Goal: Use online tool/utility: Utilize a website feature to perform a specific function

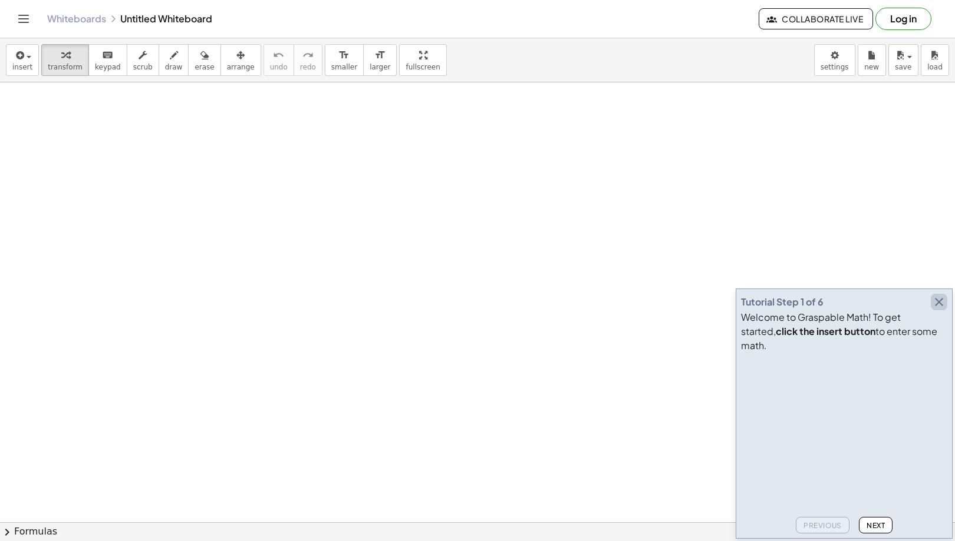
click at [939, 309] on icon "button" at bounding box center [939, 302] width 14 height 14
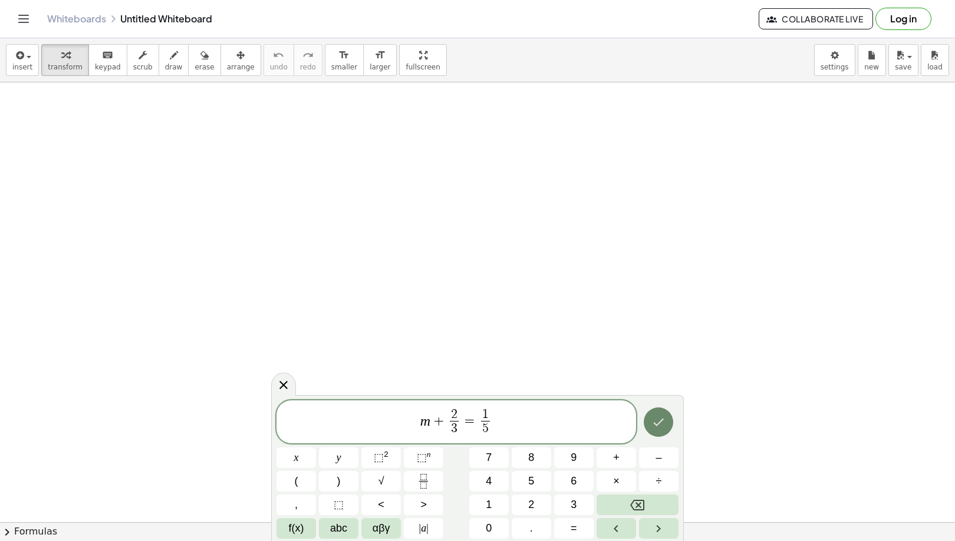
click at [662, 422] on icon "Done" at bounding box center [658, 422] width 14 height 14
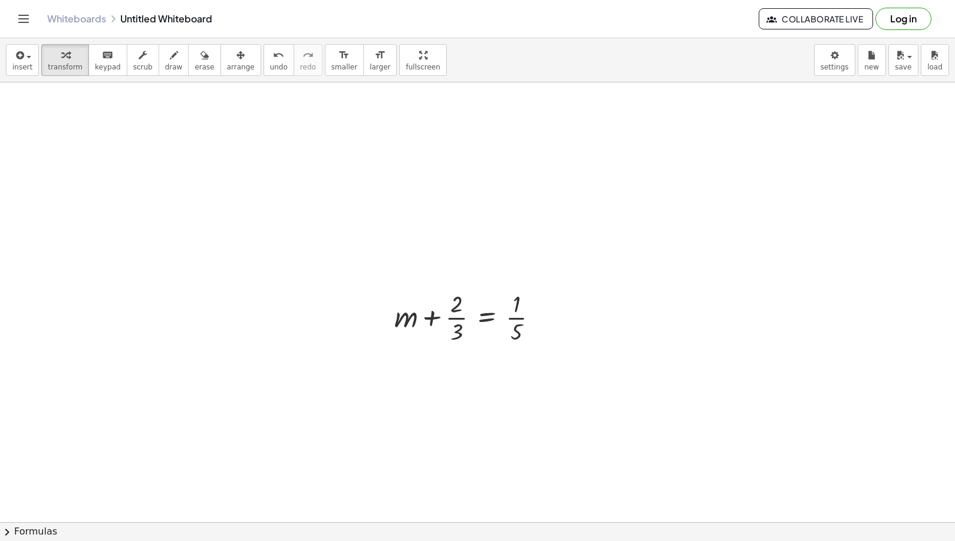
scroll to position [354, 0]
click at [486, 183] on icon at bounding box center [486, 181] width 11 height 10
click at [460, 176] on span "−" at bounding box center [463, 180] width 7 height 17
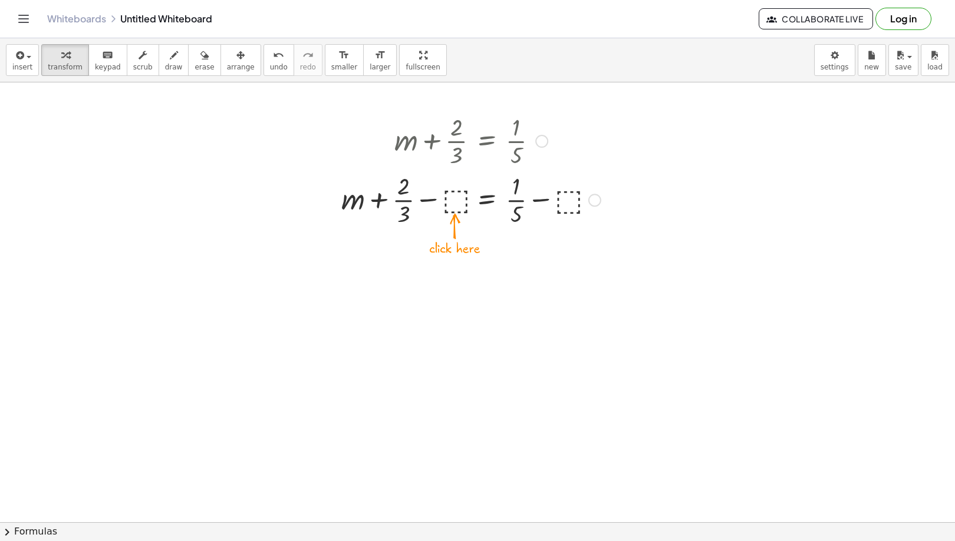
click at [455, 197] on div at bounding box center [470, 199] width 271 height 59
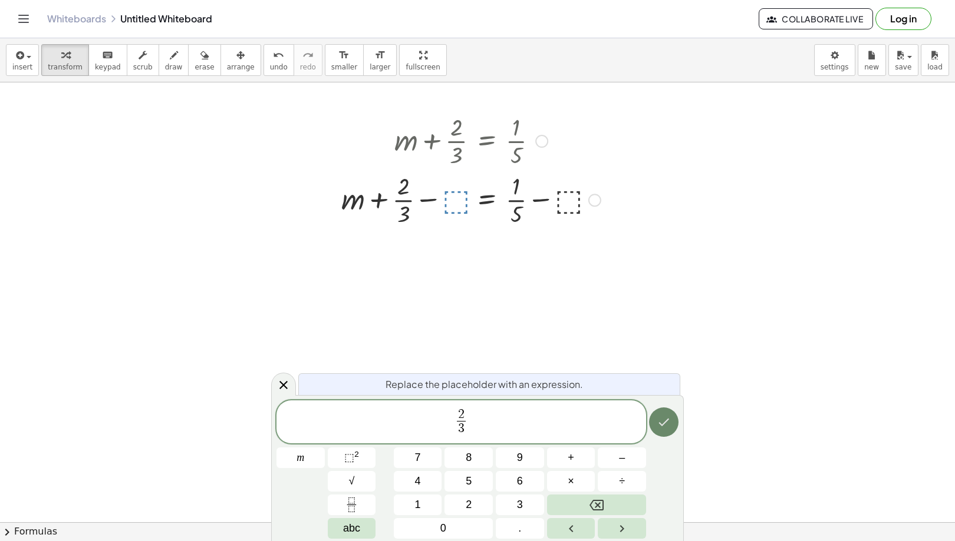
click at [663, 421] on icon "Done" at bounding box center [663, 422] width 14 height 14
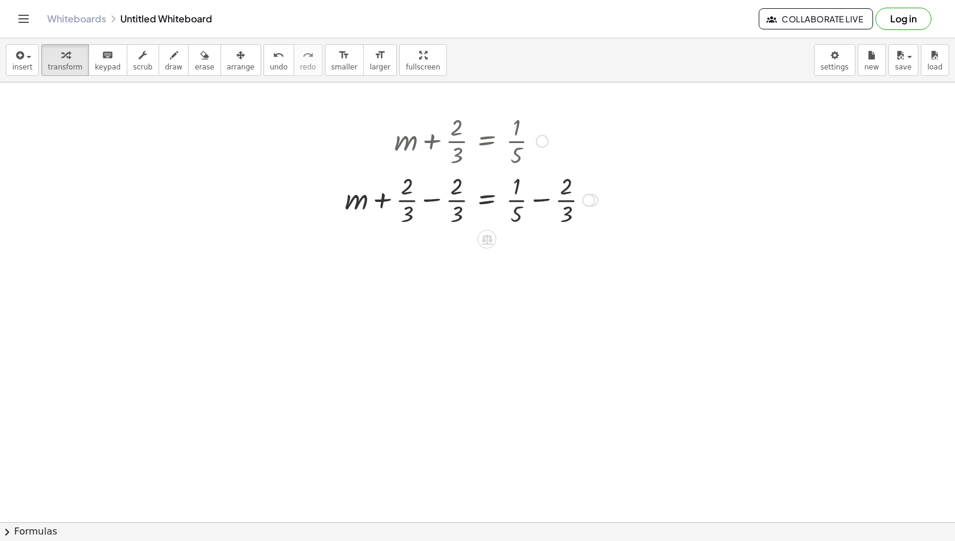
click at [422, 200] on div at bounding box center [471, 199] width 265 height 59
click at [536, 260] on div at bounding box center [471, 258] width 265 height 59
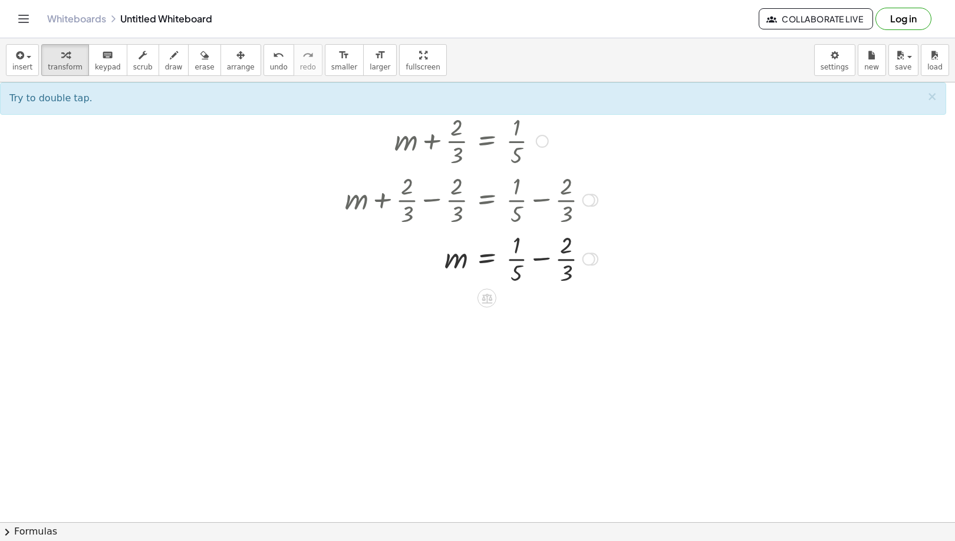
click at [544, 261] on div at bounding box center [471, 258] width 265 height 59
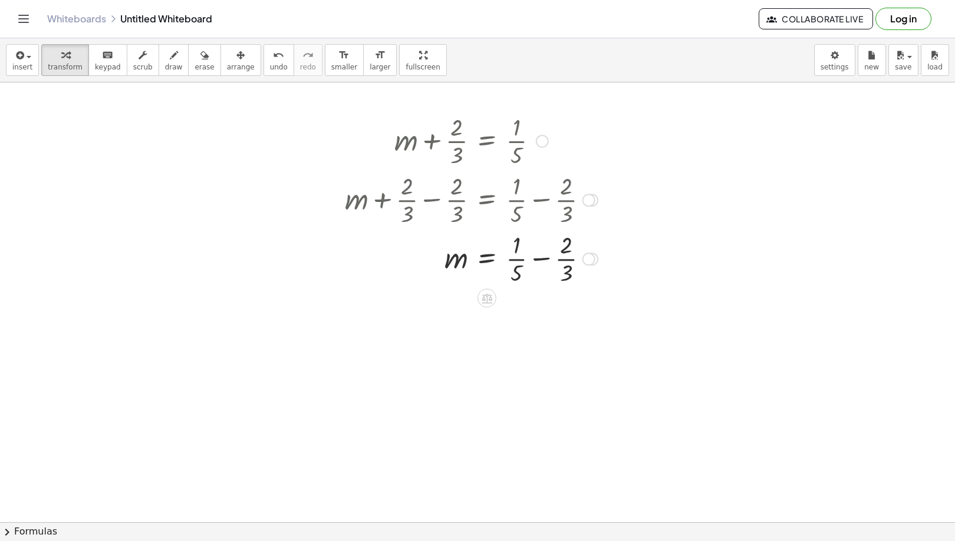
click at [544, 261] on div at bounding box center [471, 258] width 265 height 59
click at [520, 339] on div at bounding box center [488, 317] width 299 height 59
click at [520, 334] on div at bounding box center [488, 317] width 299 height 59
click at [523, 332] on div at bounding box center [488, 317] width 299 height 59
click at [523, 332] on div at bounding box center [483, 317] width 289 height 59
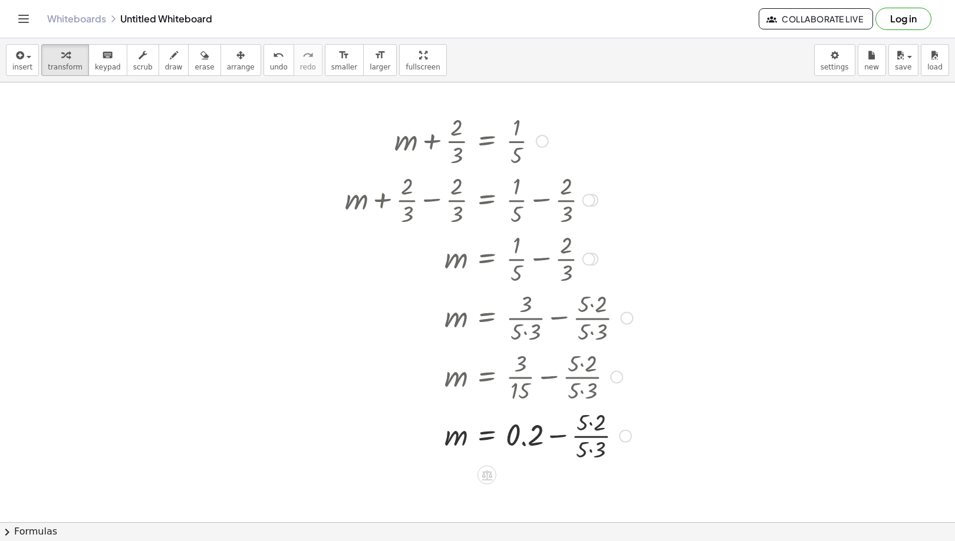
click at [563, 375] on div at bounding box center [488, 376] width 299 height 59
click at [587, 374] on div at bounding box center [488, 376] width 299 height 59
drag, startPoint x: 587, startPoint y: 374, endPoint x: 578, endPoint y: 370, distance: 10.3
click at [578, 370] on div at bounding box center [488, 376] width 299 height 59
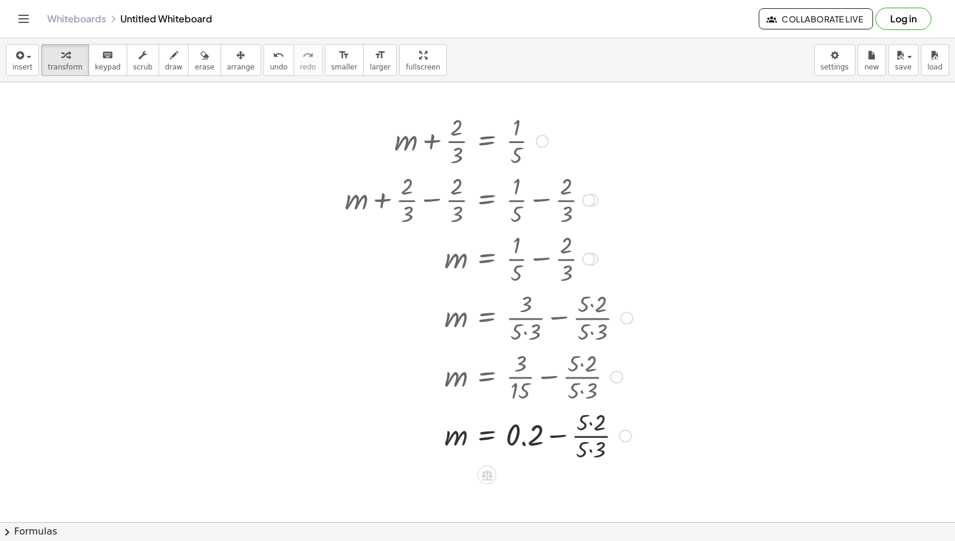
click at [578, 370] on div at bounding box center [488, 376] width 299 height 59
click at [200, 61] on icon "button" at bounding box center [204, 55] width 8 height 14
click at [496, 437] on div at bounding box center [477, 207] width 955 height 957
click at [607, 435] on div at bounding box center [477, 207] width 955 height 957
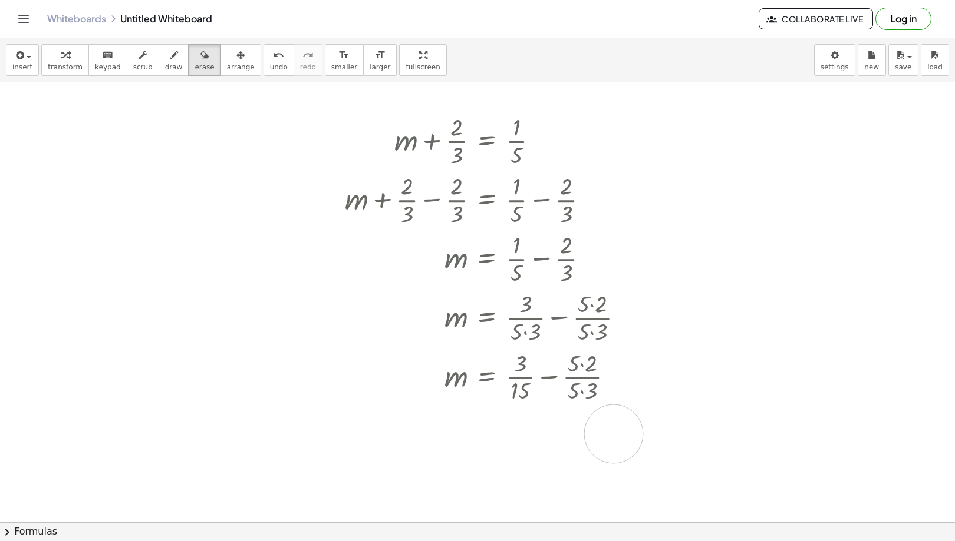
drag, startPoint x: 437, startPoint y: 435, endPoint x: 626, endPoint y: 434, distance: 189.7
click at [626, 434] on div at bounding box center [477, 207] width 955 height 957
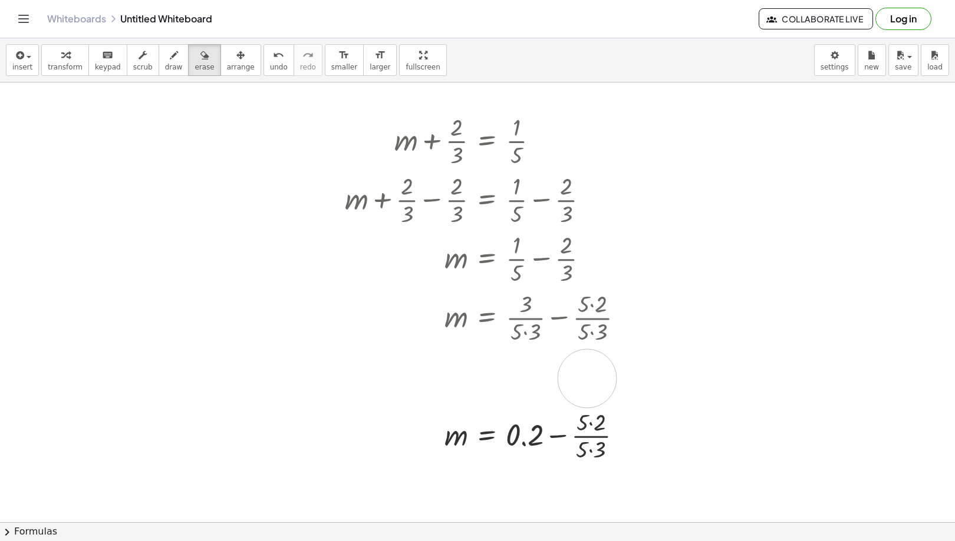
drag, startPoint x: 474, startPoint y: 377, endPoint x: 616, endPoint y: 379, distance: 142.6
click at [616, 379] on div at bounding box center [477, 207] width 955 height 957
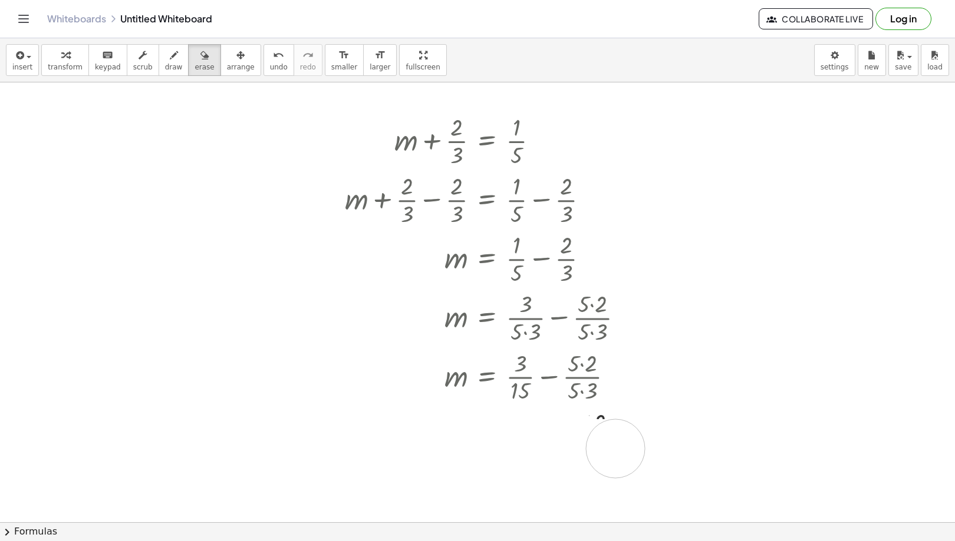
drag, startPoint x: 561, startPoint y: 430, endPoint x: 602, endPoint y: 435, distance: 41.6
click at [610, 441] on div at bounding box center [477, 207] width 955 height 957
drag, startPoint x: 388, startPoint y: 426, endPoint x: 628, endPoint y: 435, distance: 240.0
click at [628, 435] on div at bounding box center [477, 207] width 955 height 957
click at [563, 442] on div at bounding box center [477, 207] width 955 height 957
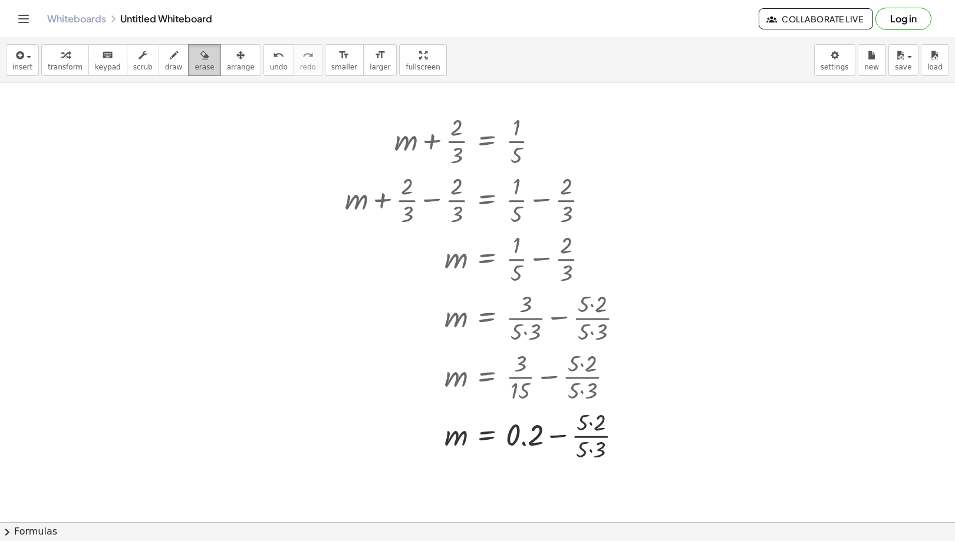
click at [194, 63] on span "erase" at bounding box center [203, 67] width 19 height 8
click at [570, 365] on div at bounding box center [477, 207] width 955 height 957
click at [583, 377] on div at bounding box center [477, 207] width 955 height 957
click at [597, 463] on div at bounding box center [477, 207] width 955 height 957
click at [597, 440] on div at bounding box center [477, 207] width 955 height 957
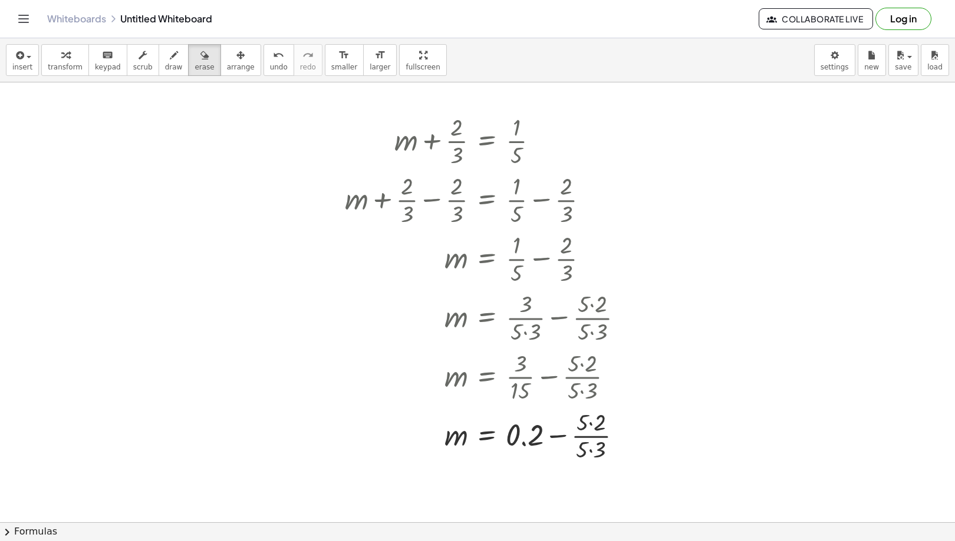
click at [597, 440] on div at bounding box center [477, 207] width 955 height 957
click at [589, 441] on div at bounding box center [477, 207] width 955 height 957
click at [584, 451] on div at bounding box center [477, 207] width 955 height 957
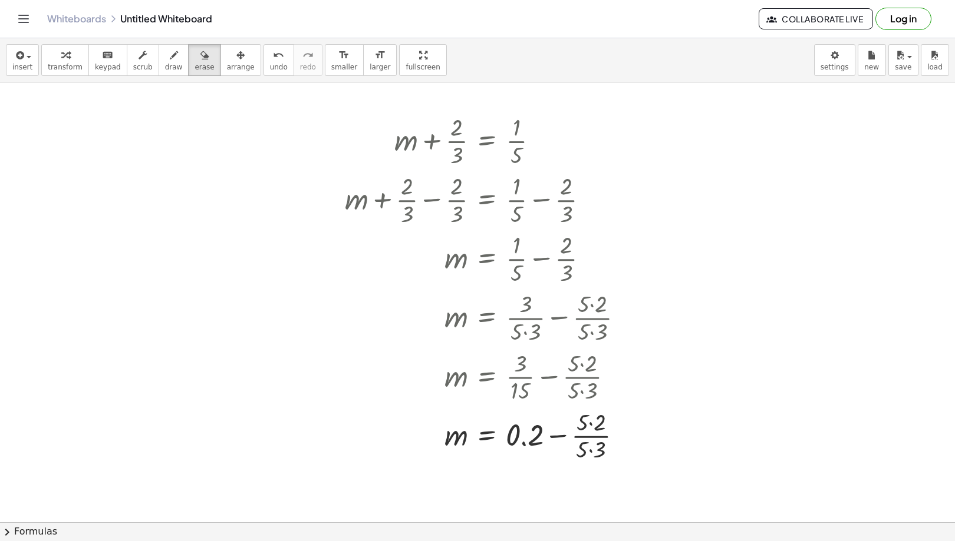
click at [547, 436] on div at bounding box center [477, 207] width 955 height 957
click at [556, 435] on div at bounding box center [477, 207] width 955 height 957
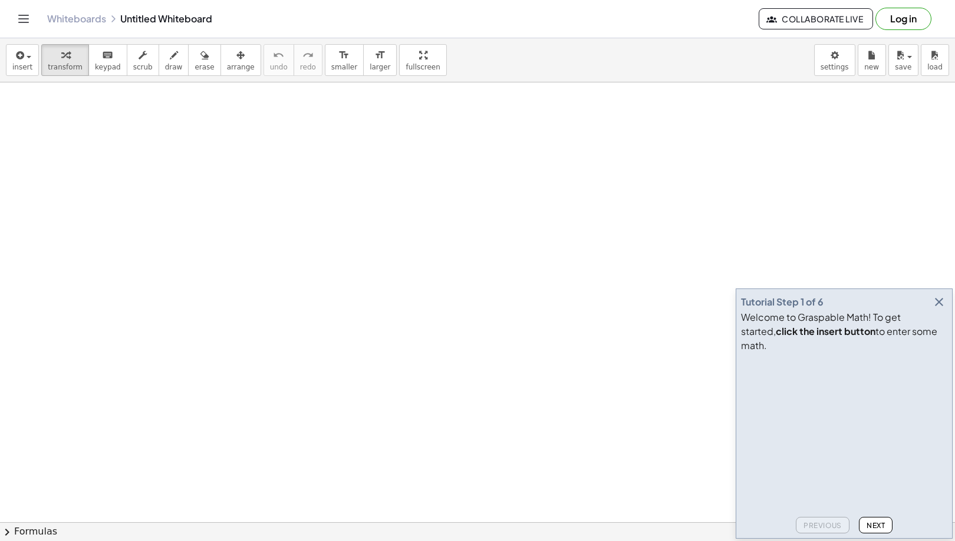
click at [942, 309] on icon "button" at bounding box center [939, 302] width 14 height 14
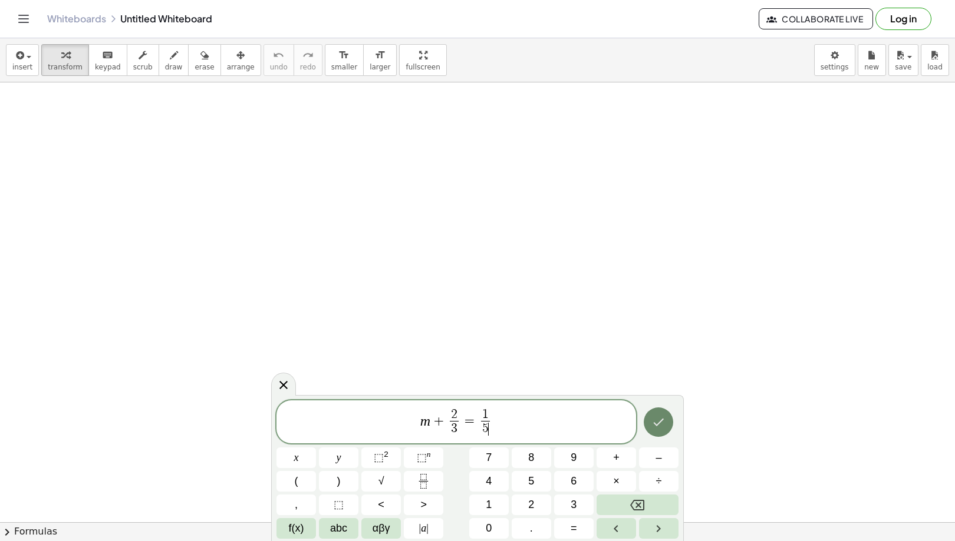
click at [653, 415] on icon "Done" at bounding box center [658, 422] width 14 height 14
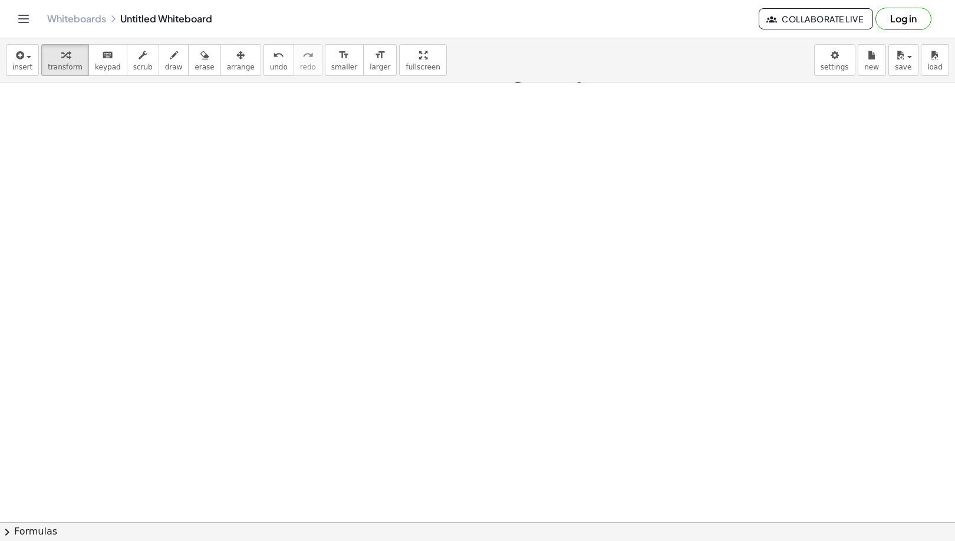
scroll to position [295, 0]
click at [550, 158] on icon at bounding box center [551, 159] width 11 height 10
click at [520, 163] on div "−" at bounding box center [527, 159] width 19 height 19
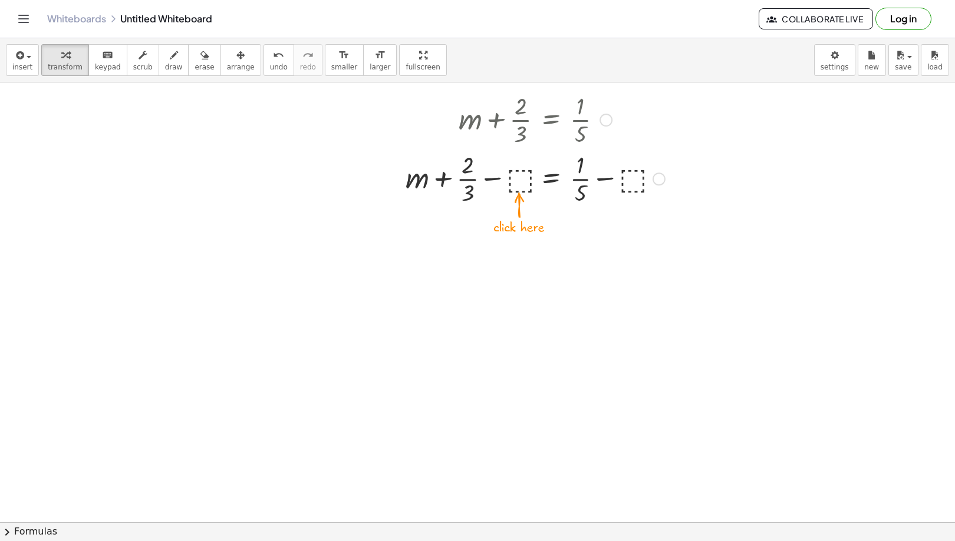
click at [519, 173] on div at bounding box center [534, 177] width 271 height 59
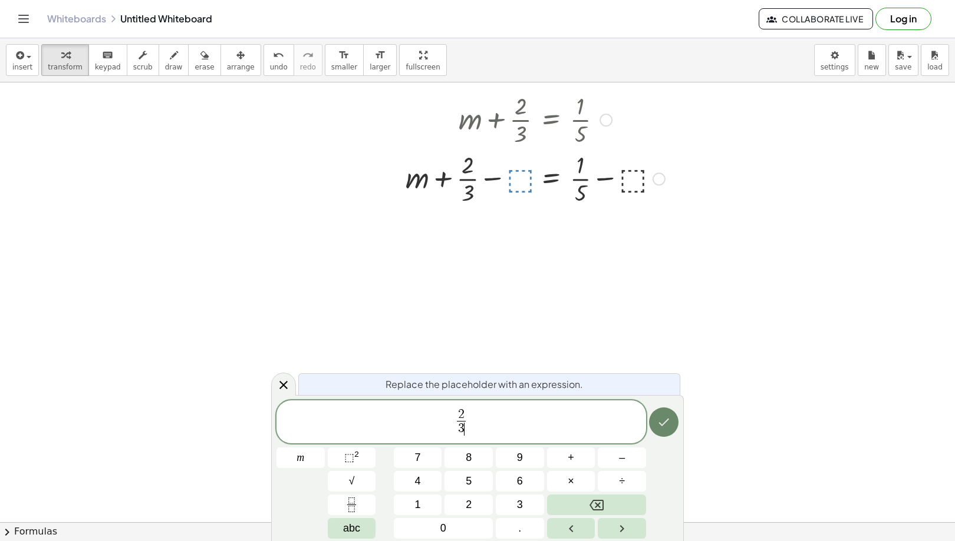
click at [661, 425] on icon "Done" at bounding box center [664, 423] width 11 height 8
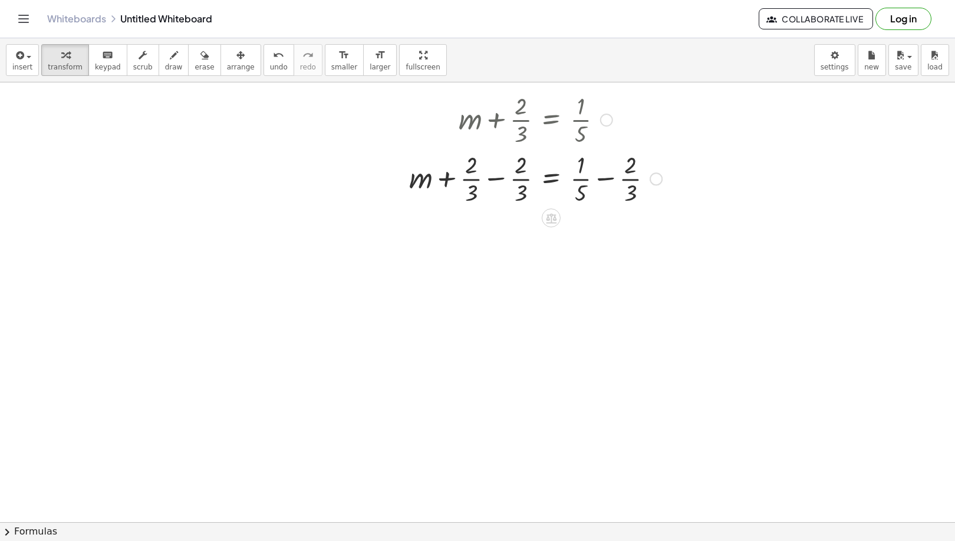
click at [488, 181] on div at bounding box center [535, 177] width 265 height 59
click at [607, 237] on div at bounding box center [535, 236] width 265 height 59
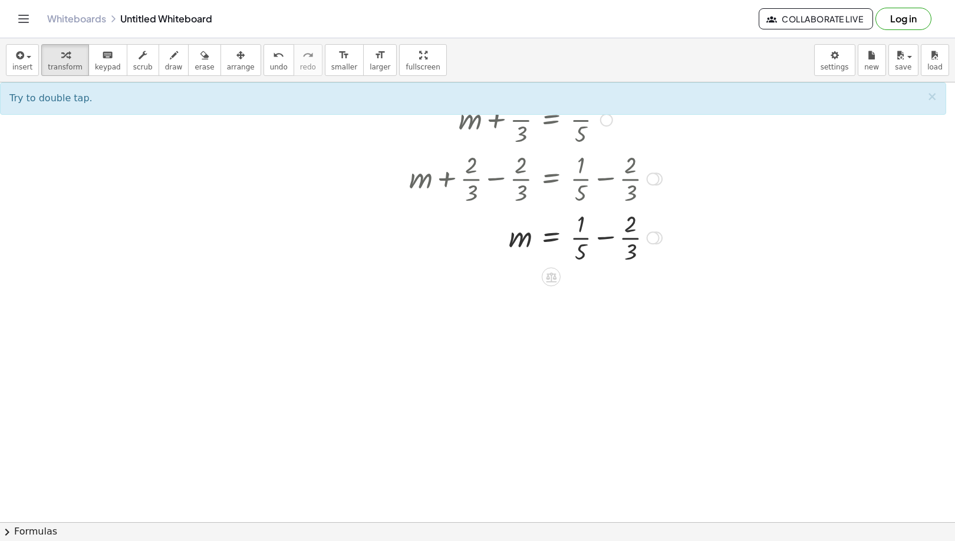
click at [607, 237] on div at bounding box center [535, 236] width 265 height 59
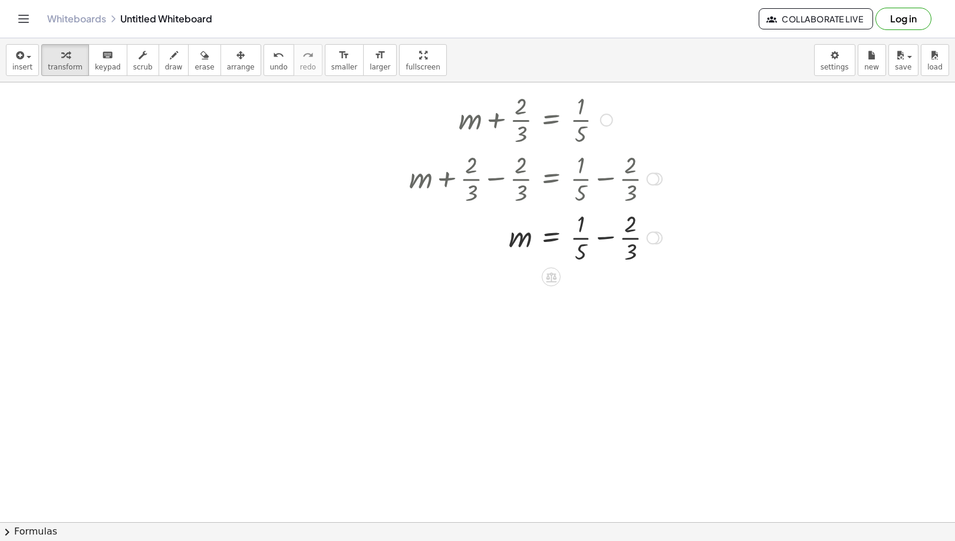
click at [607, 237] on div at bounding box center [535, 236] width 265 height 59
click at [622, 294] on div at bounding box center [552, 295] width 299 height 59
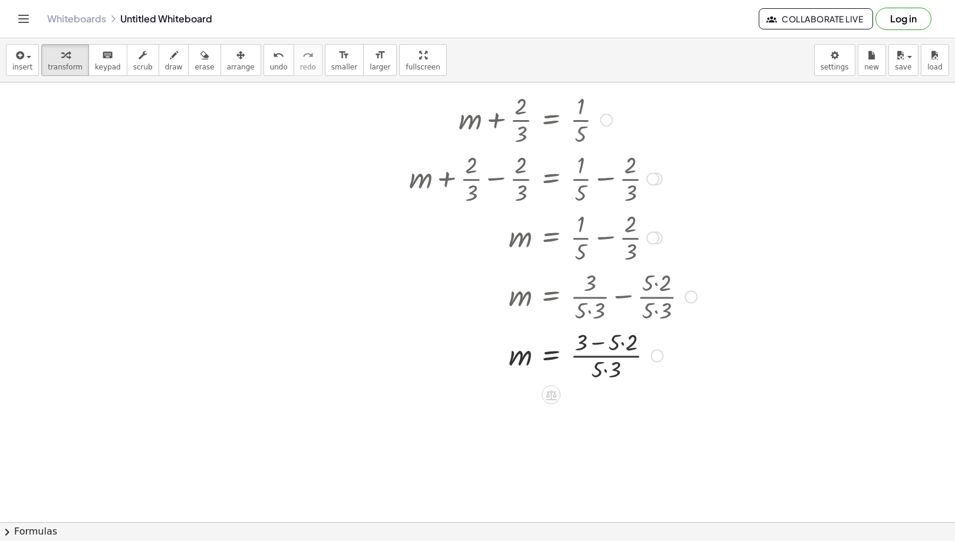
click at [612, 345] on div at bounding box center [552, 355] width 299 height 59
click at [600, 358] on div at bounding box center [552, 355] width 299 height 59
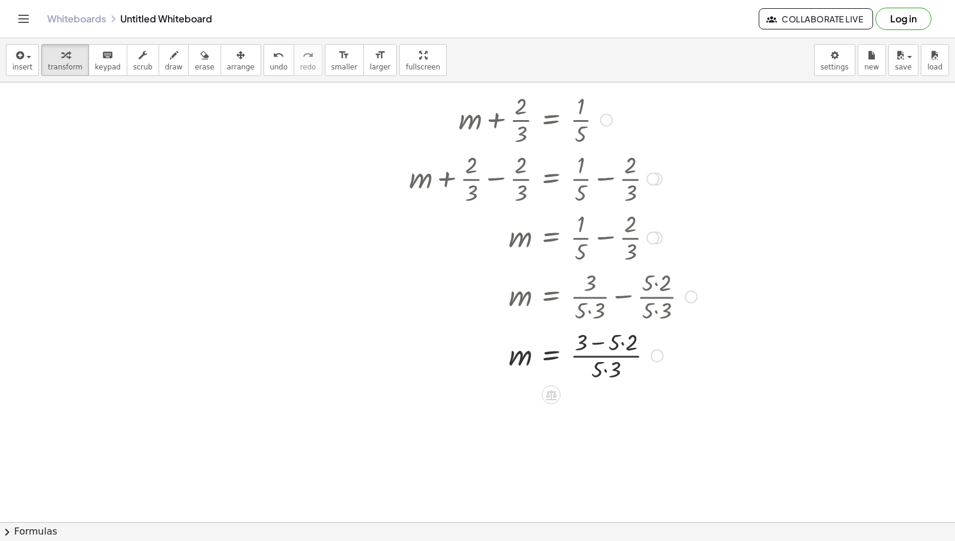
click at [605, 368] on div at bounding box center [552, 355] width 299 height 59
click at [621, 400] on div at bounding box center [552, 414] width 299 height 59
click at [604, 402] on div at bounding box center [552, 414] width 299 height 59
click at [586, 473] on div at bounding box center [552, 473] width 299 height 59
